Goal: Information Seeking & Learning: Find specific fact

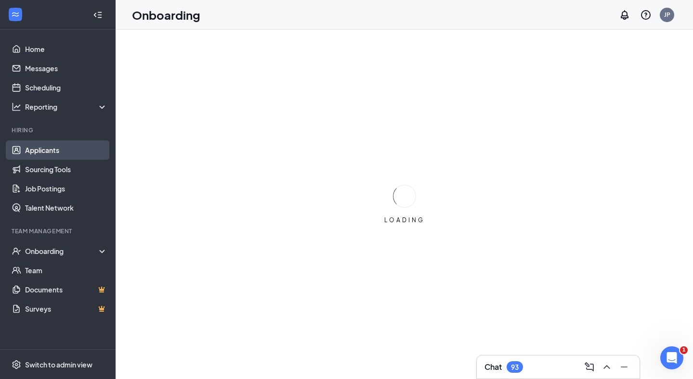
click at [56, 152] on link "Applicants" at bounding box center [66, 150] width 82 height 19
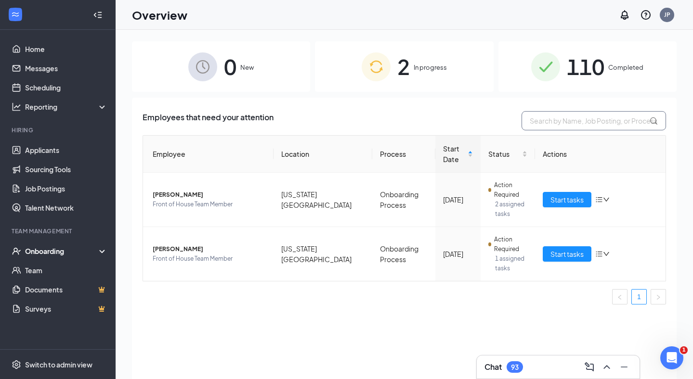
click at [581, 121] on input "text" at bounding box center [593, 120] width 144 height 19
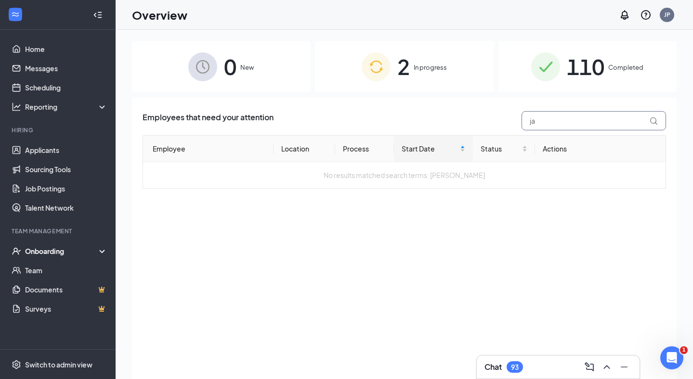
type input "j"
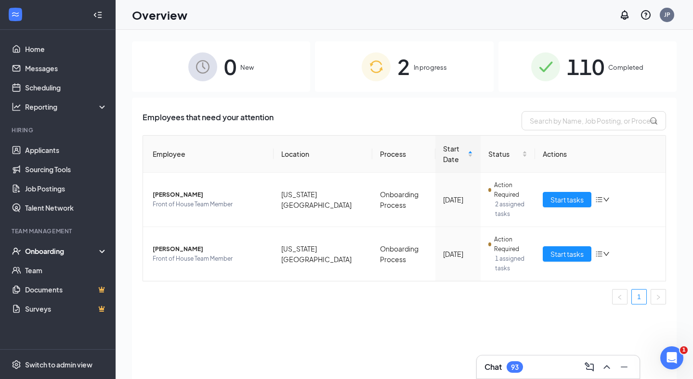
click at [249, 66] on span "New" at bounding box center [246, 68] width 13 height 10
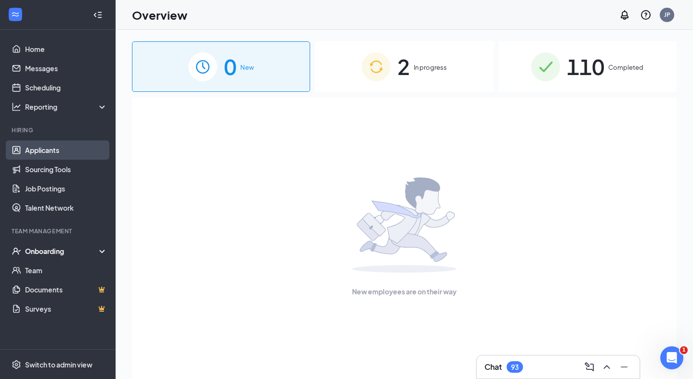
click at [57, 151] on link "Applicants" at bounding box center [66, 150] width 82 height 19
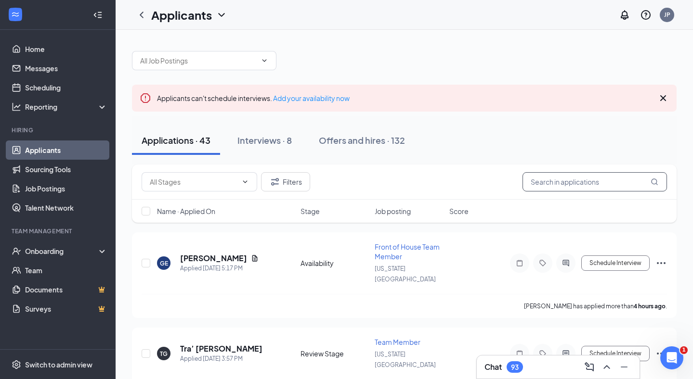
click at [579, 180] on input "text" at bounding box center [594, 181] width 144 height 19
type input "[PERSON_NAME]"
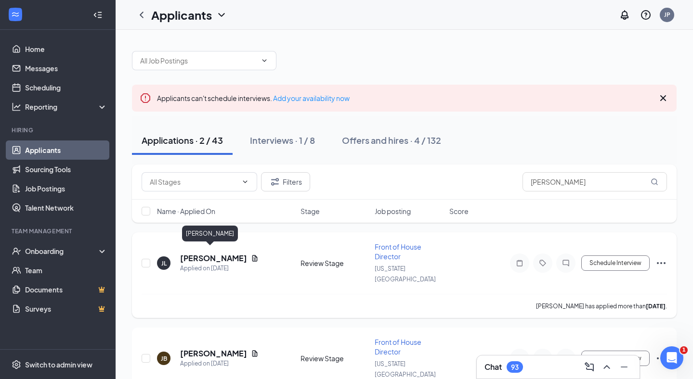
click at [215, 253] on h5 "[PERSON_NAME]" at bounding box center [213, 258] width 67 height 11
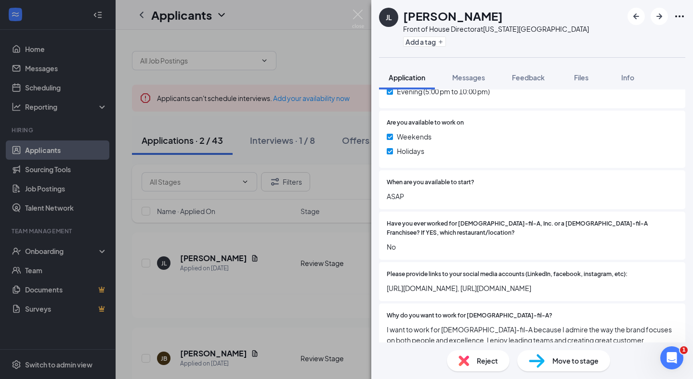
scroll to position [435, 0]
